Goal: Register for event/course

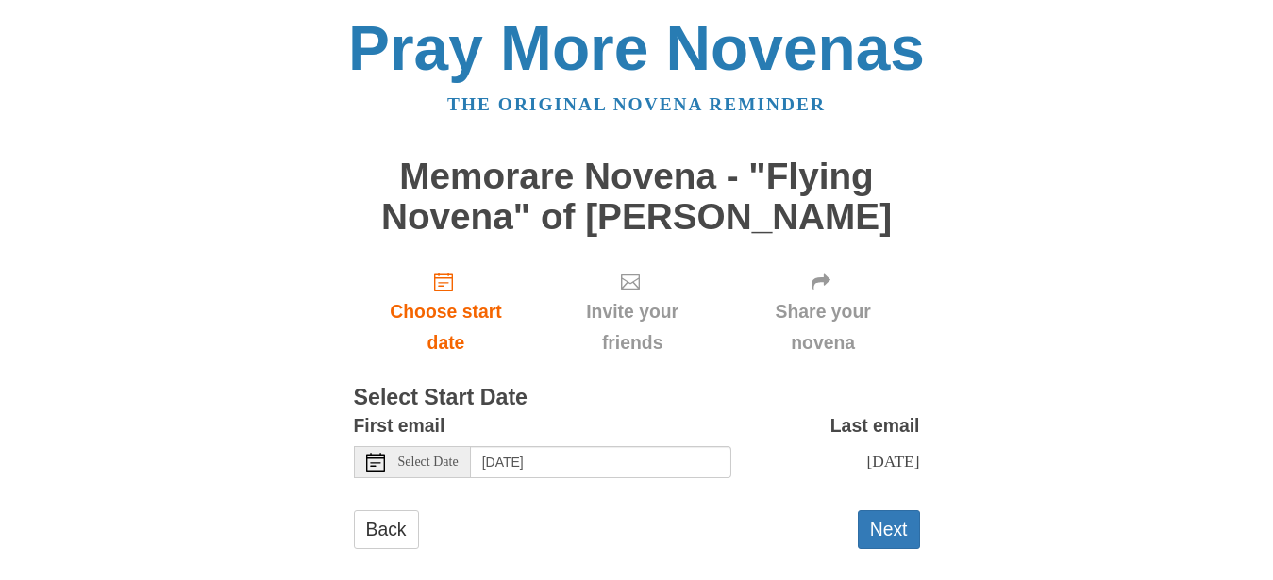
scroll to position [24, 0]
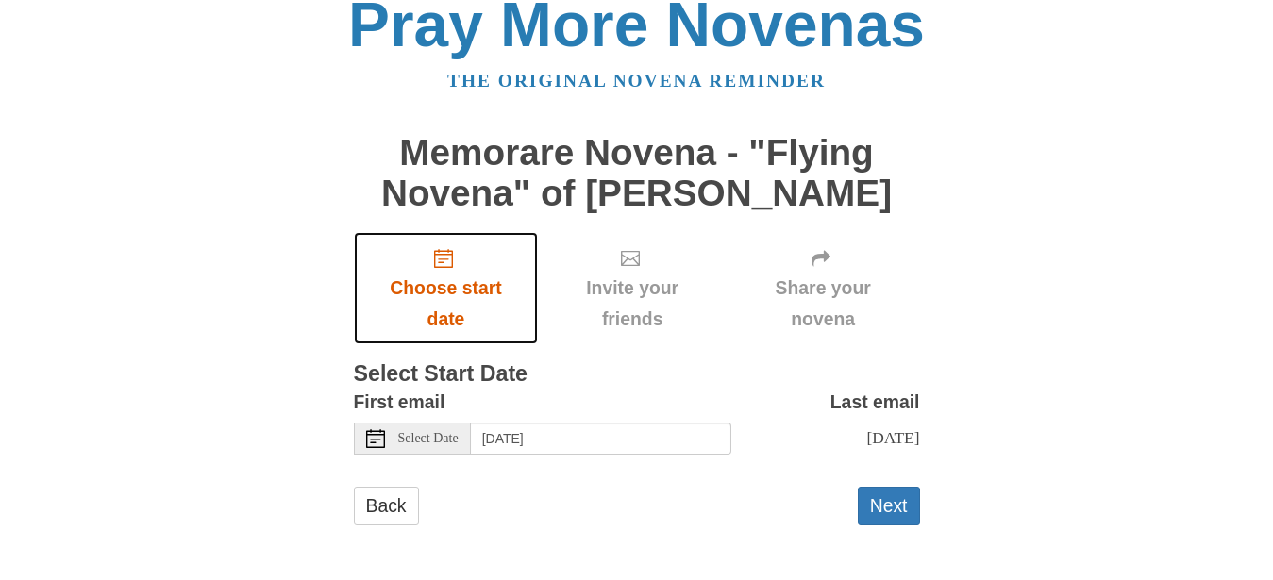
click at [450, 276] on span "Choose start date" at bounding box center [446, 304] width 147 height 62
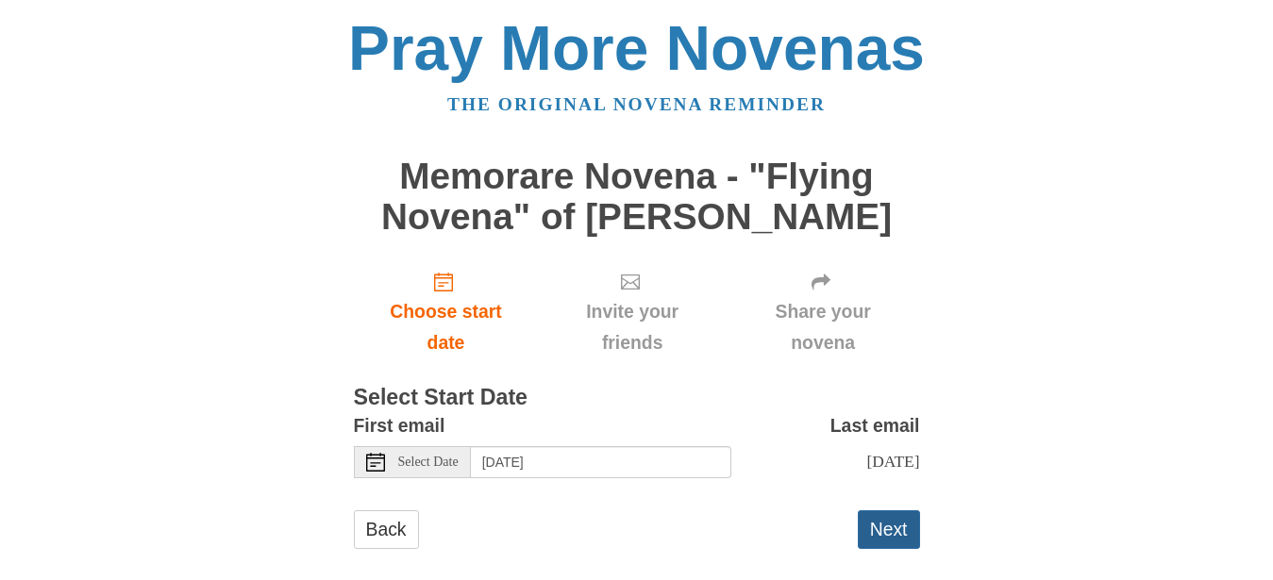
click at [871, 528] on button "Next" at bounding box center [889, 529] width 62 height 39
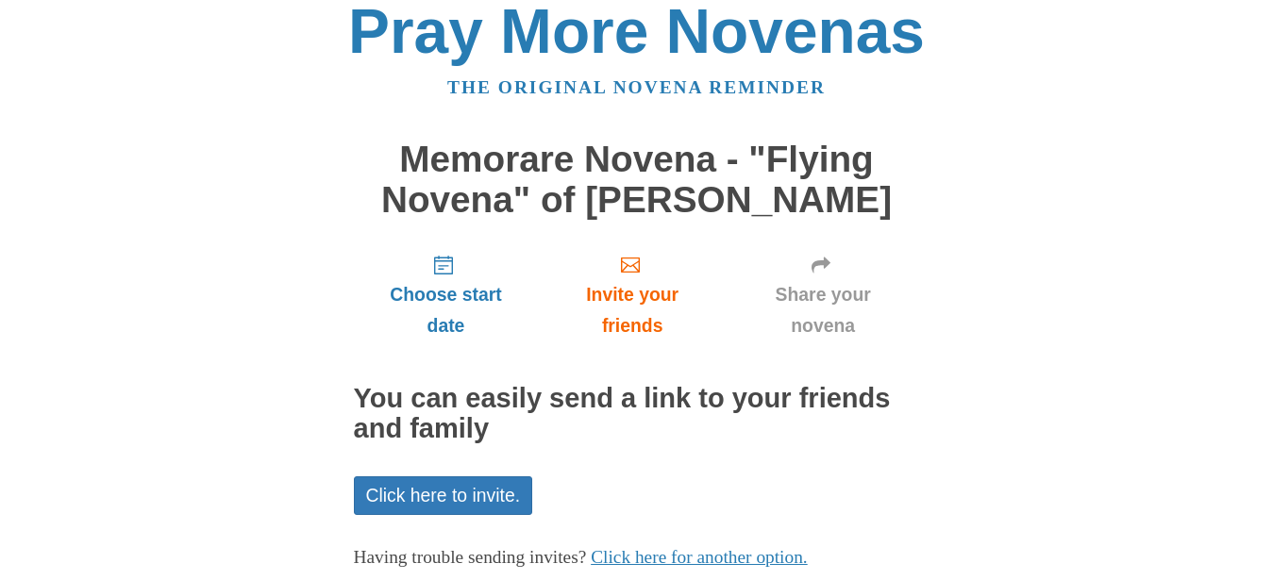
scroll to position [132, 0]
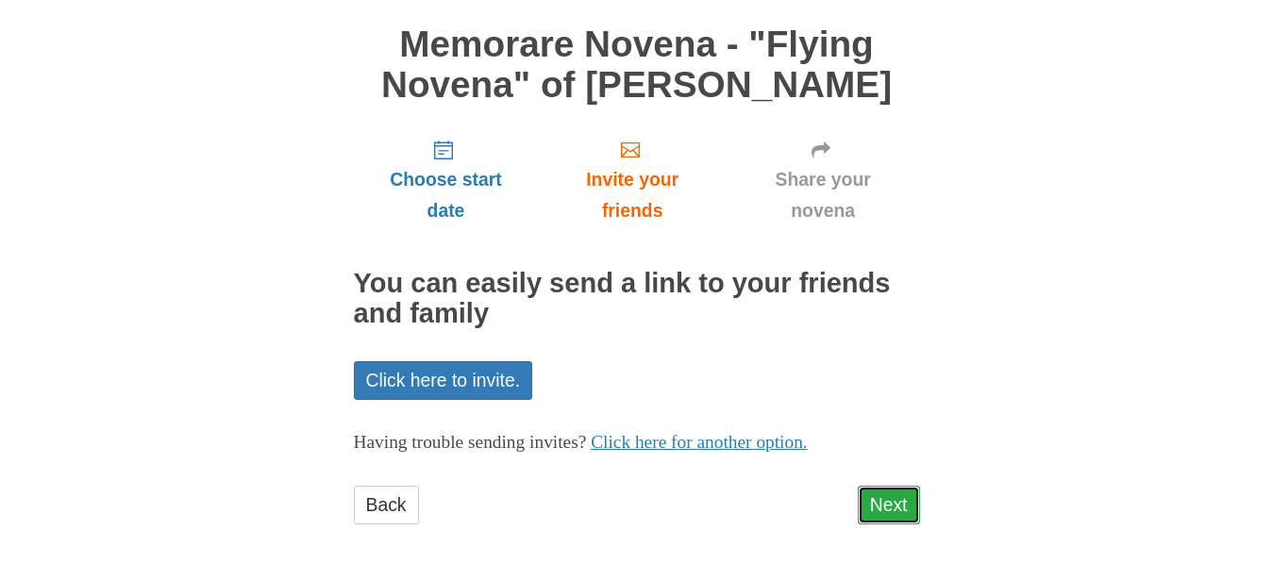
click at [899, 506] on link "Next" at bounding box center [889, 505] width 62 height 39
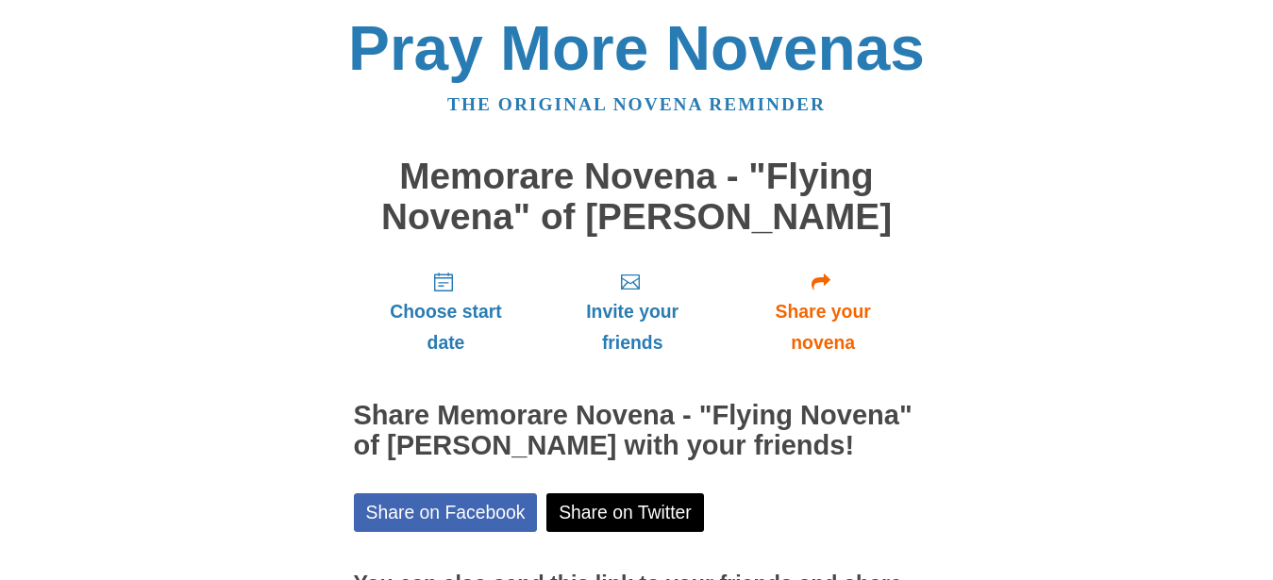
scroll to position [218, 0]
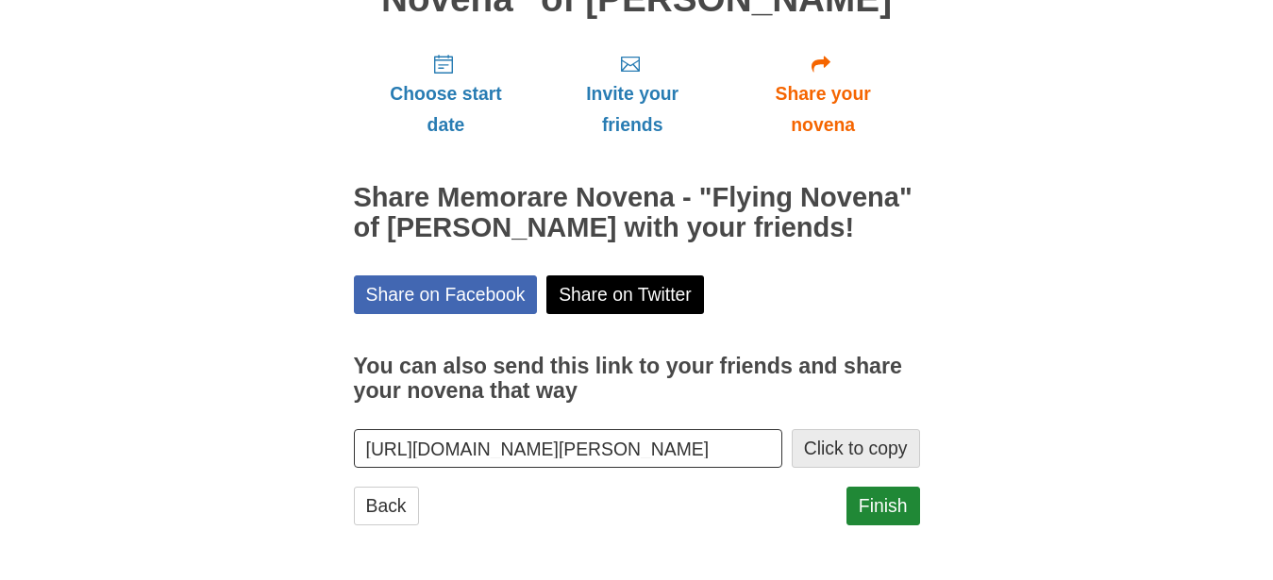
click at [888, 457] on button "Click to copy" at bounding box center [856, 448] width 128 height 39
click at [888, 502] on link "Finish" at bounding box center [883, 506] width 74 height 39
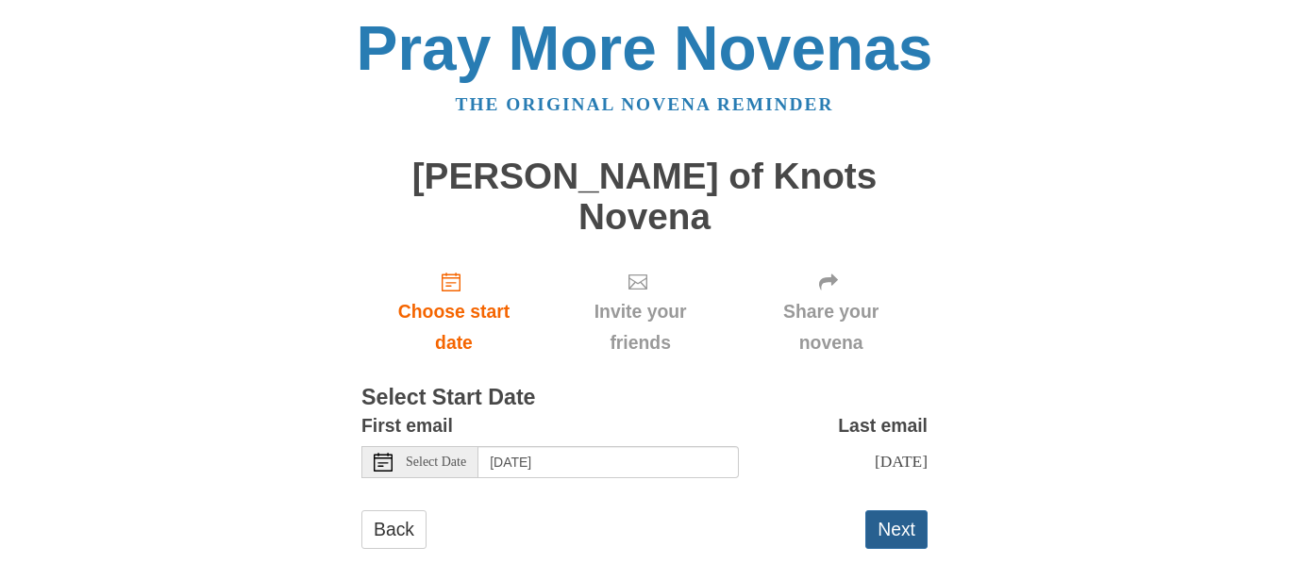
click at [893, 510] on button "Next" at bounding box center [896, 529] width 62 height 39
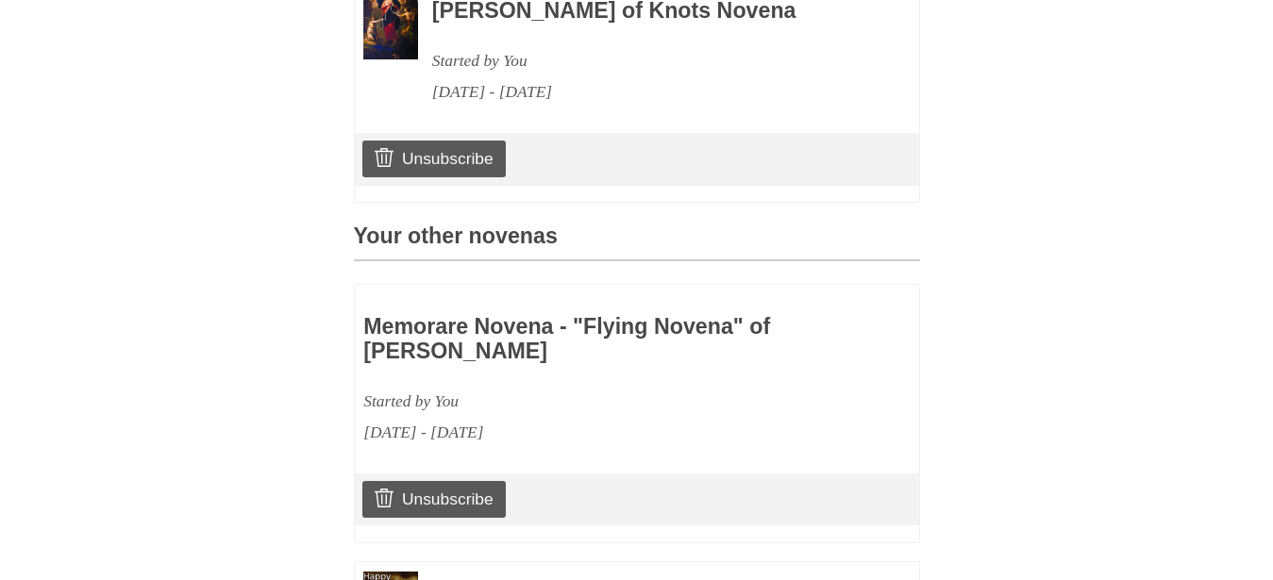
scroll to position [1003, 0]
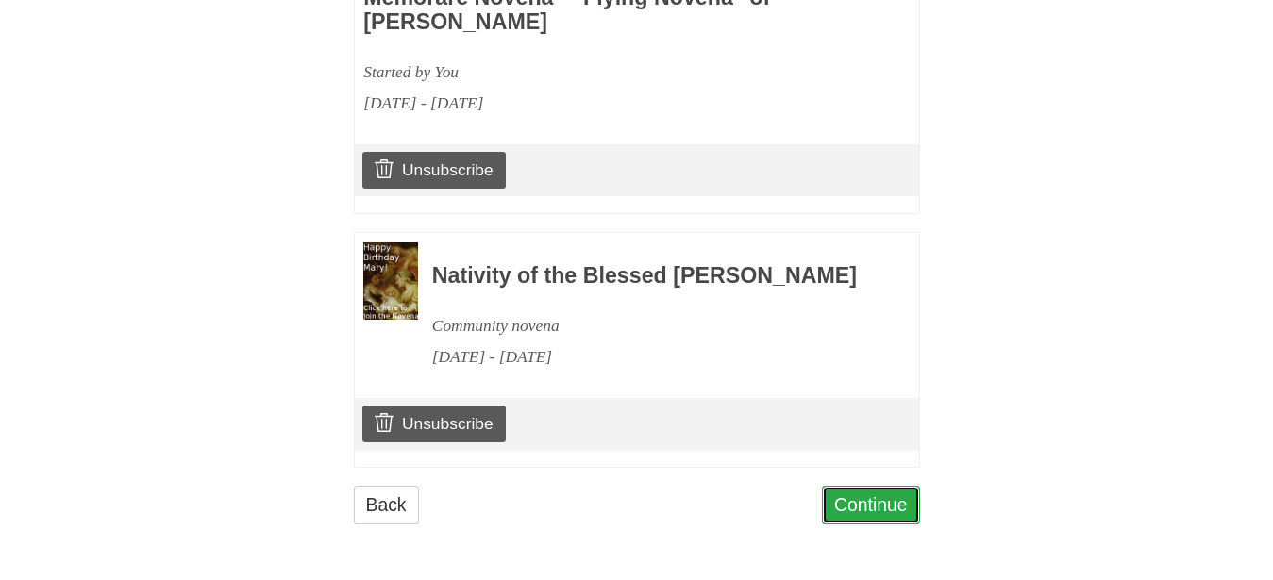
click at [889, 518] on link "Continue" at bounding box center [871, 505] width 98 height 39
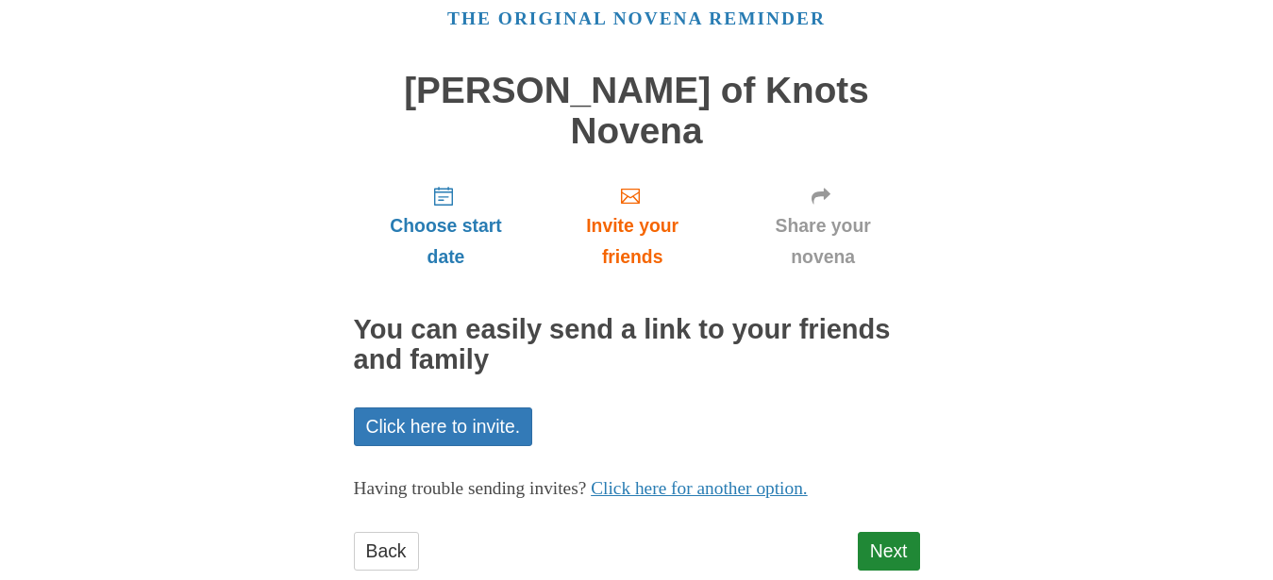
scroll to position [92, 0]
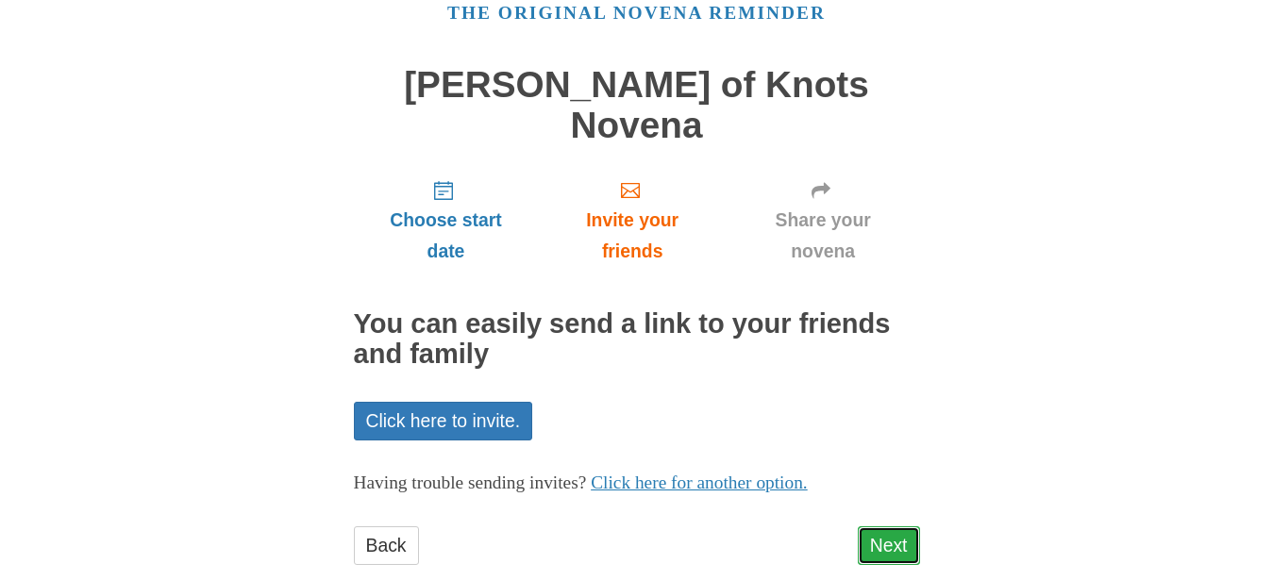
click at [870, 526] on link "Next" at bounding box center [889, 545] width 62 height 39
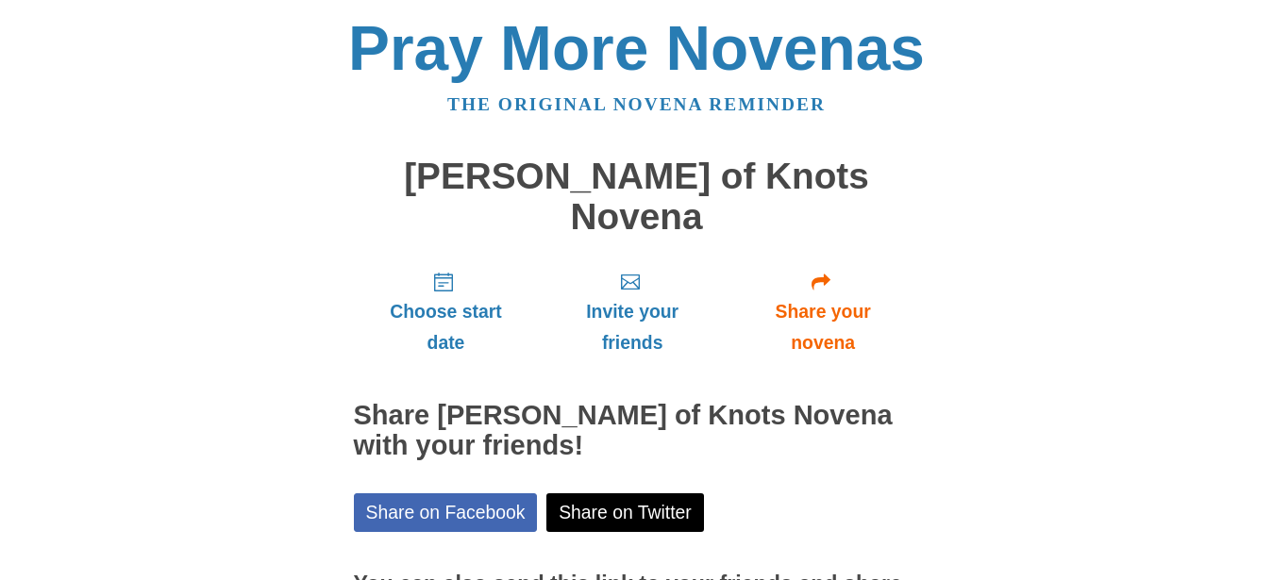
scroll to position [178, 0]
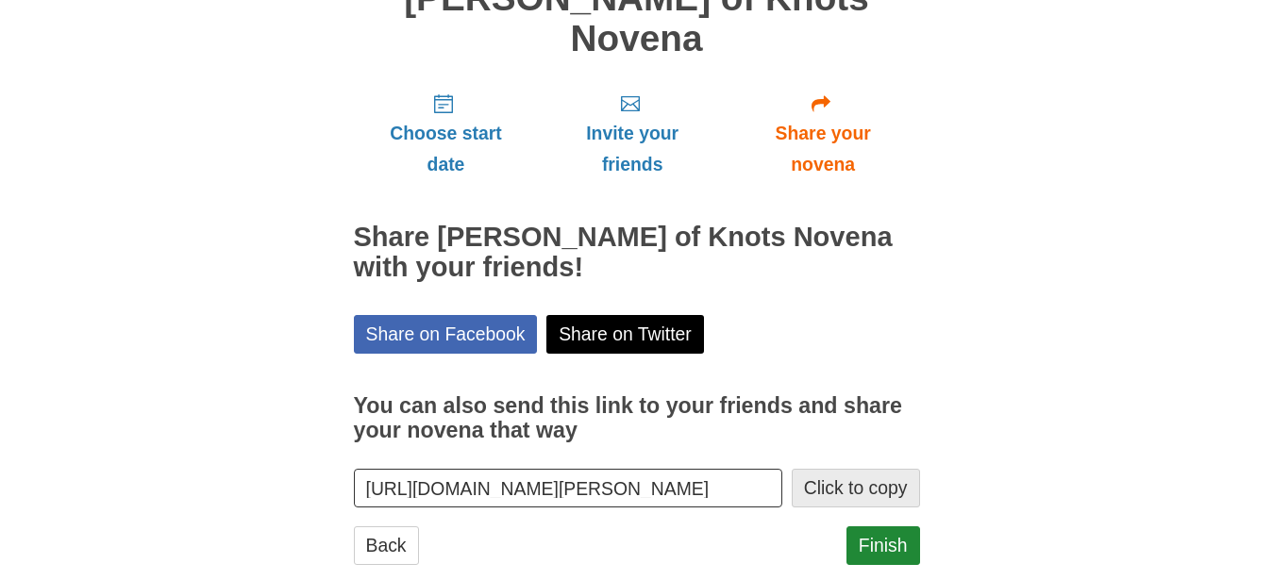
click at [853, 469] on button "Click to copy" at bounding box center [856, 488] width 128 height 39
click at [878, 526] on link "Finish" at bounding box center [883, 545] width 74 height 39
